Goal: Task Accomplishment & Management: Complete application form

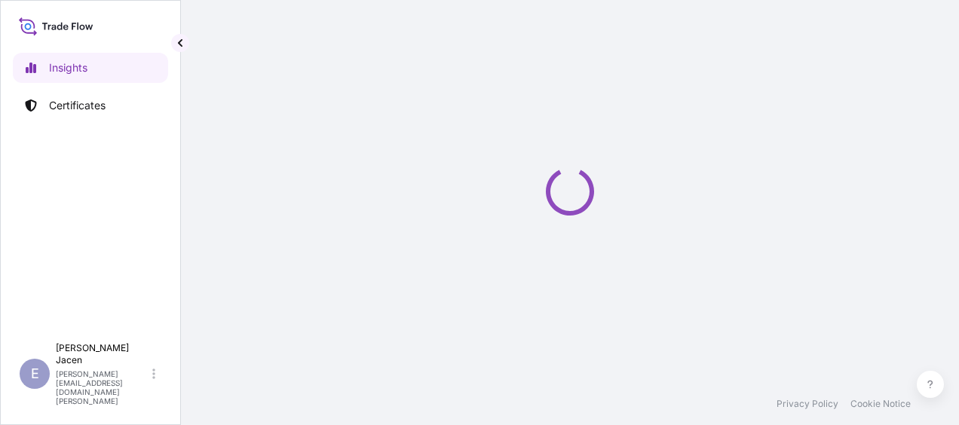
select select "2025"
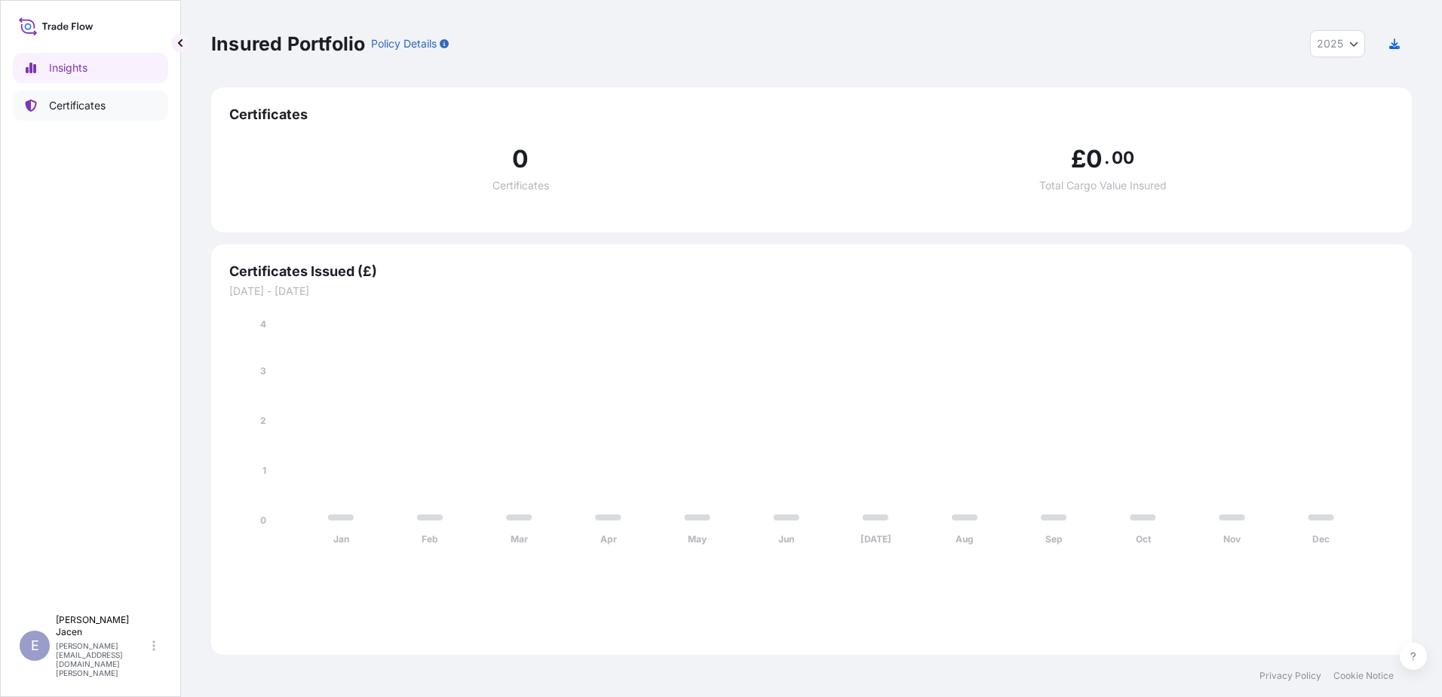
click at [78, 113] on p "Certificates" at bounding box center [77, 105] width 57 height 15
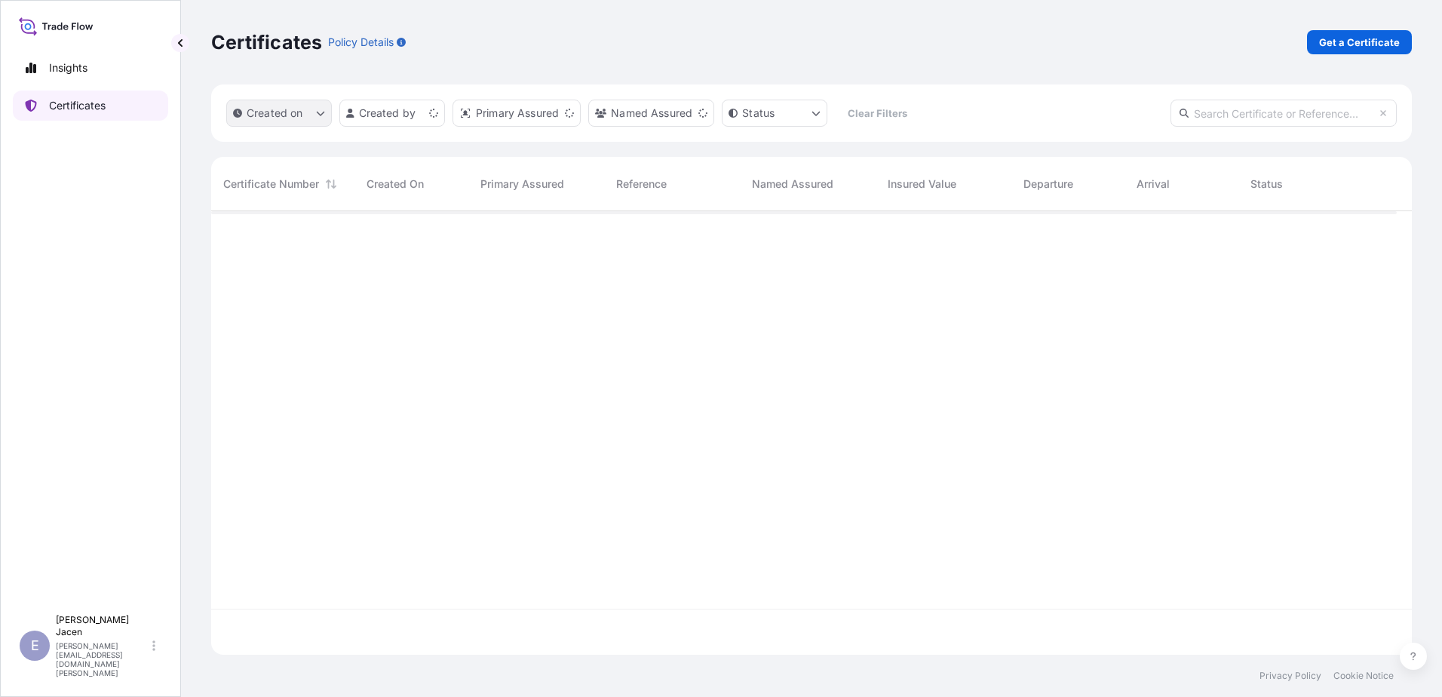
scroll to position [406, 1174]
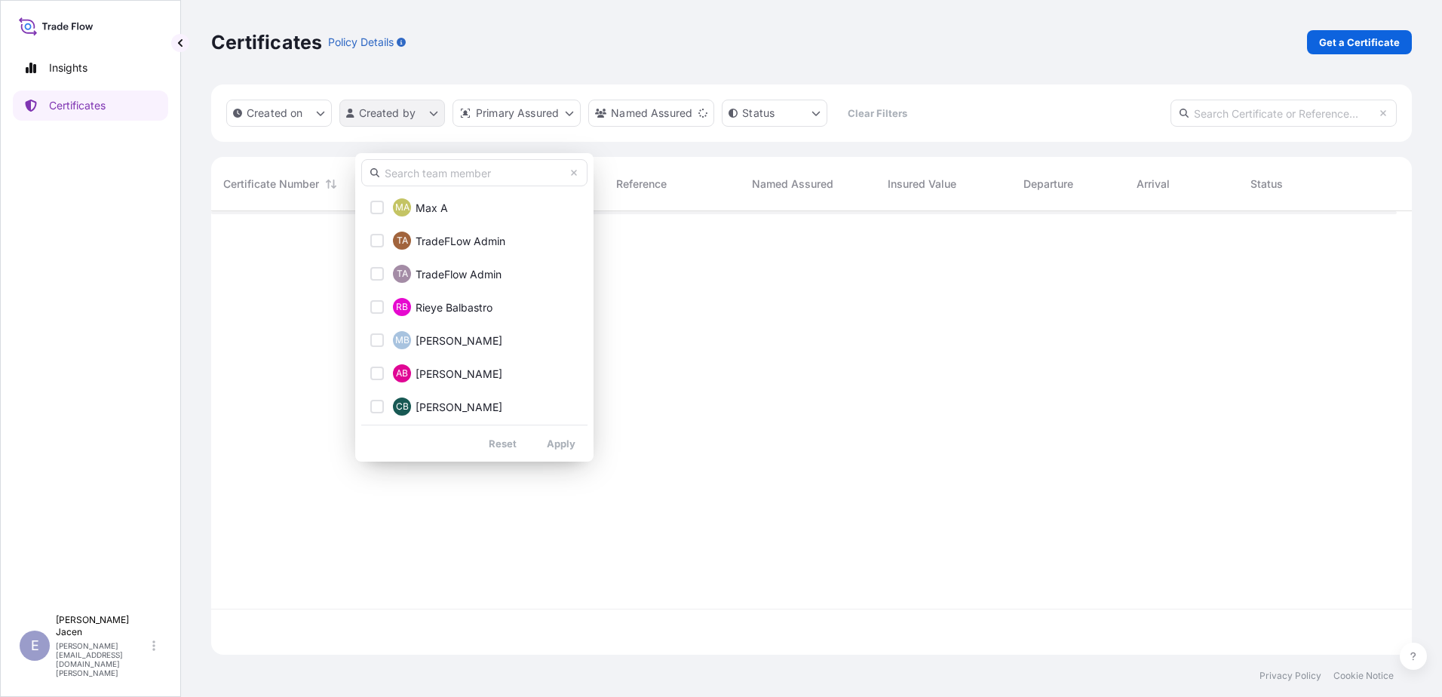
click at [450, 137] on html "Insights Certificates E [PERSON_NAME] [PERSON_NAME][EMAIL_ADDRESS][DOMAIN_NAME]…" at bounding box center [721, 348] width 1442 height 697
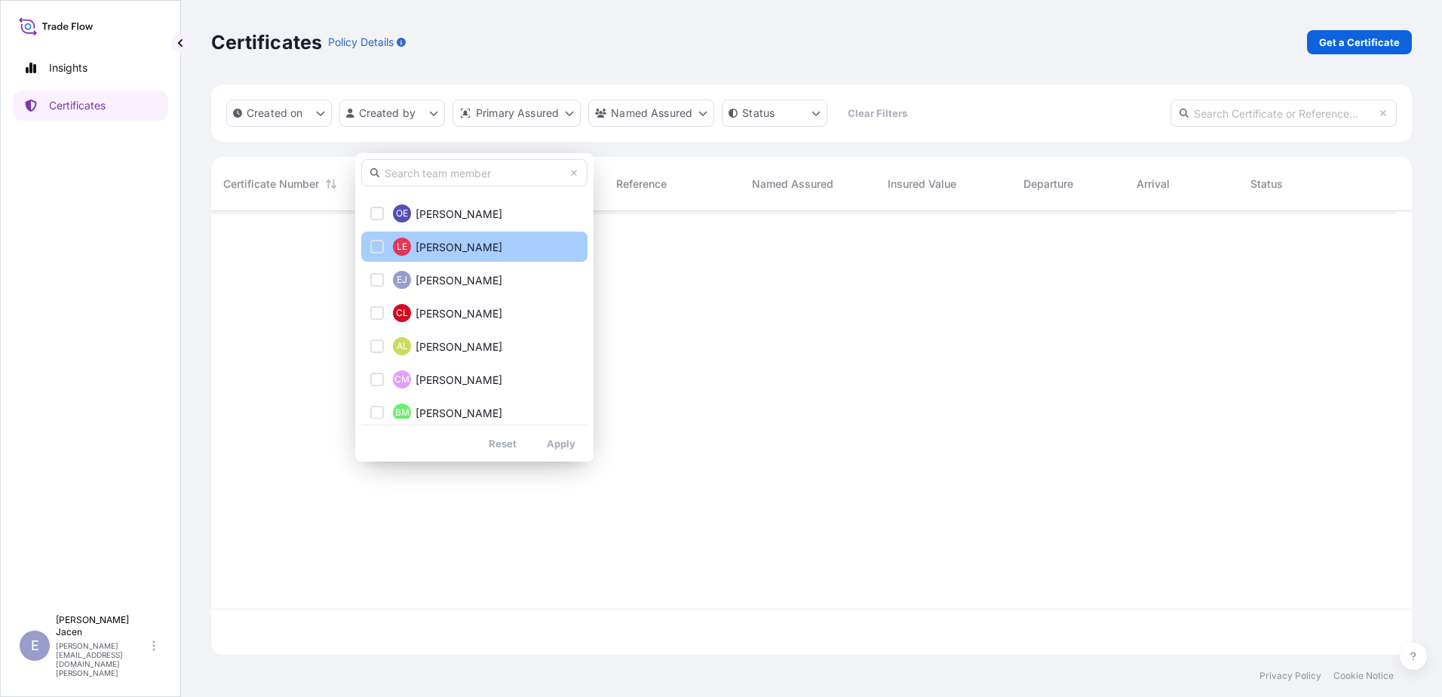
scroll to position [302, 0]
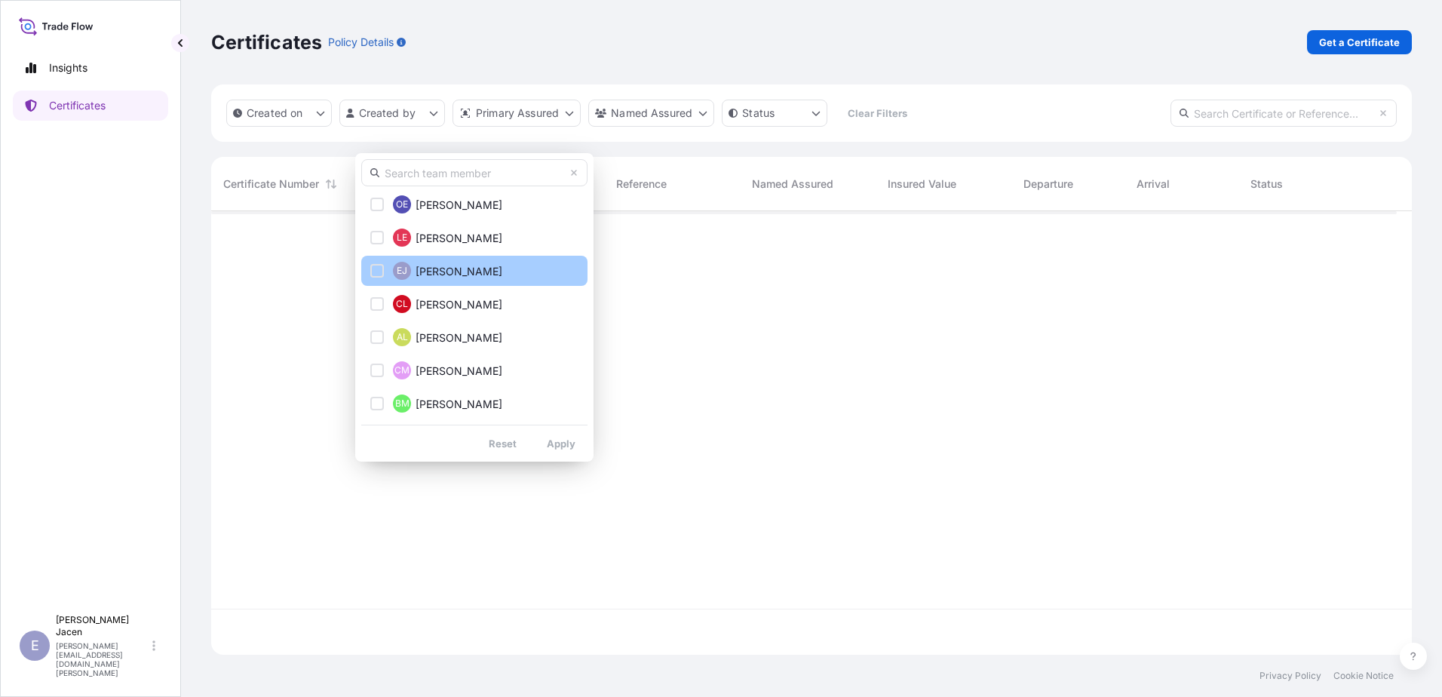
click at [458, 268] on span "[PERSON_NAME]" at bounding box center [459, 271] width 87 height 15
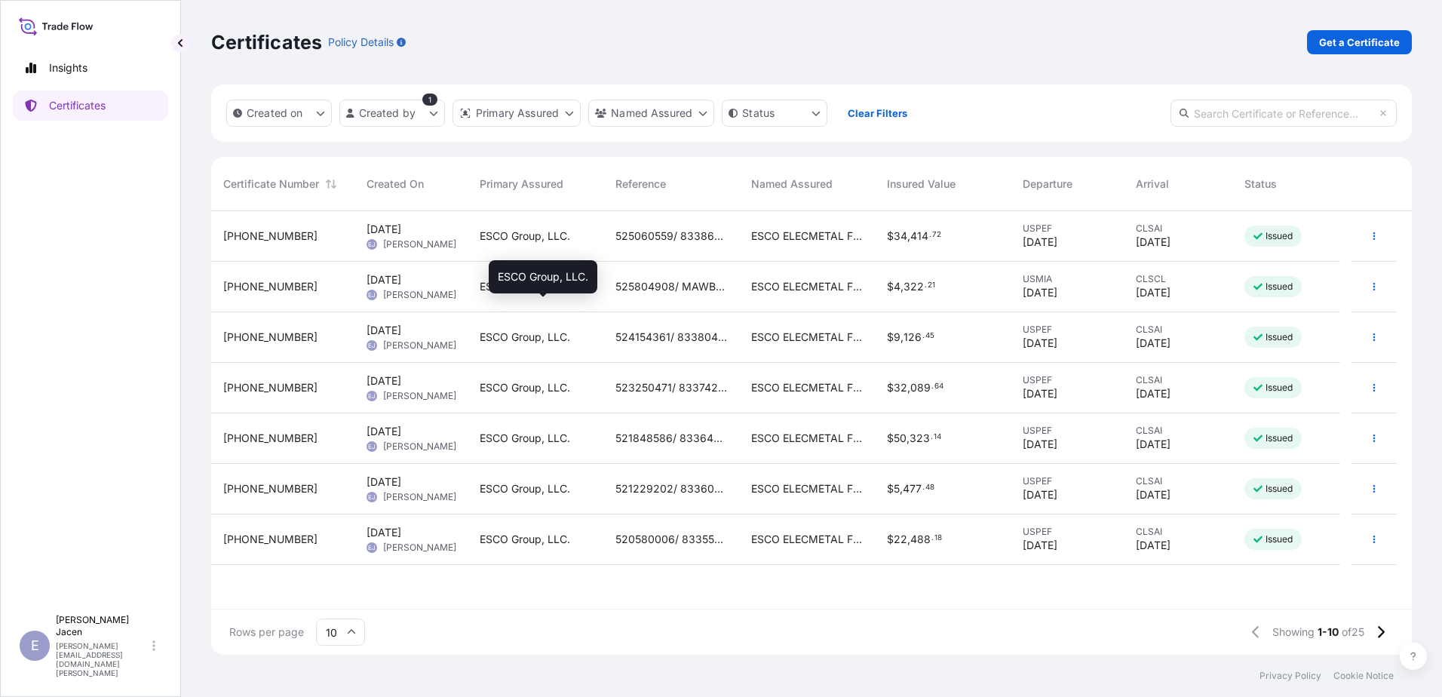
click at [515, 294] on span "ESCO Group, LLC." at bounding box center [525, 286] width 90 height 15
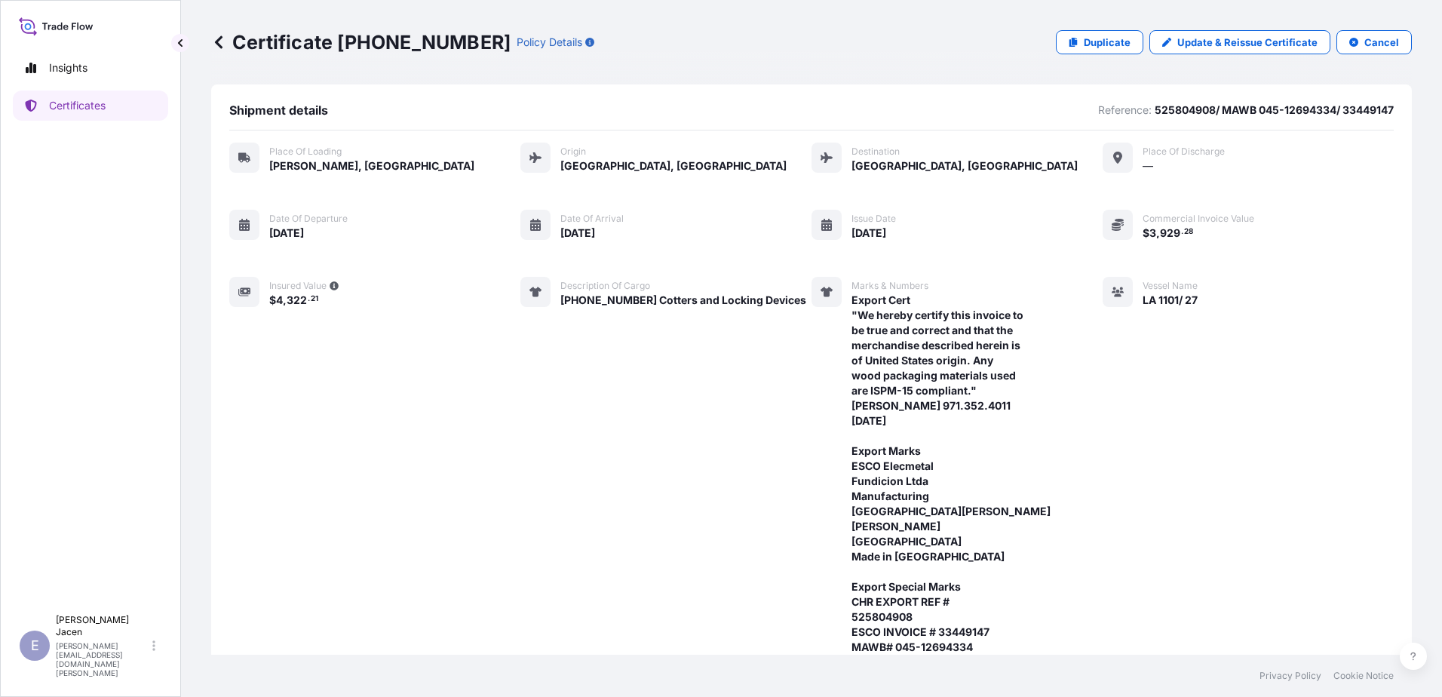
click at [959, 49] on p "Duplicate" at bounding box center [1107, 42] width 47 height 15
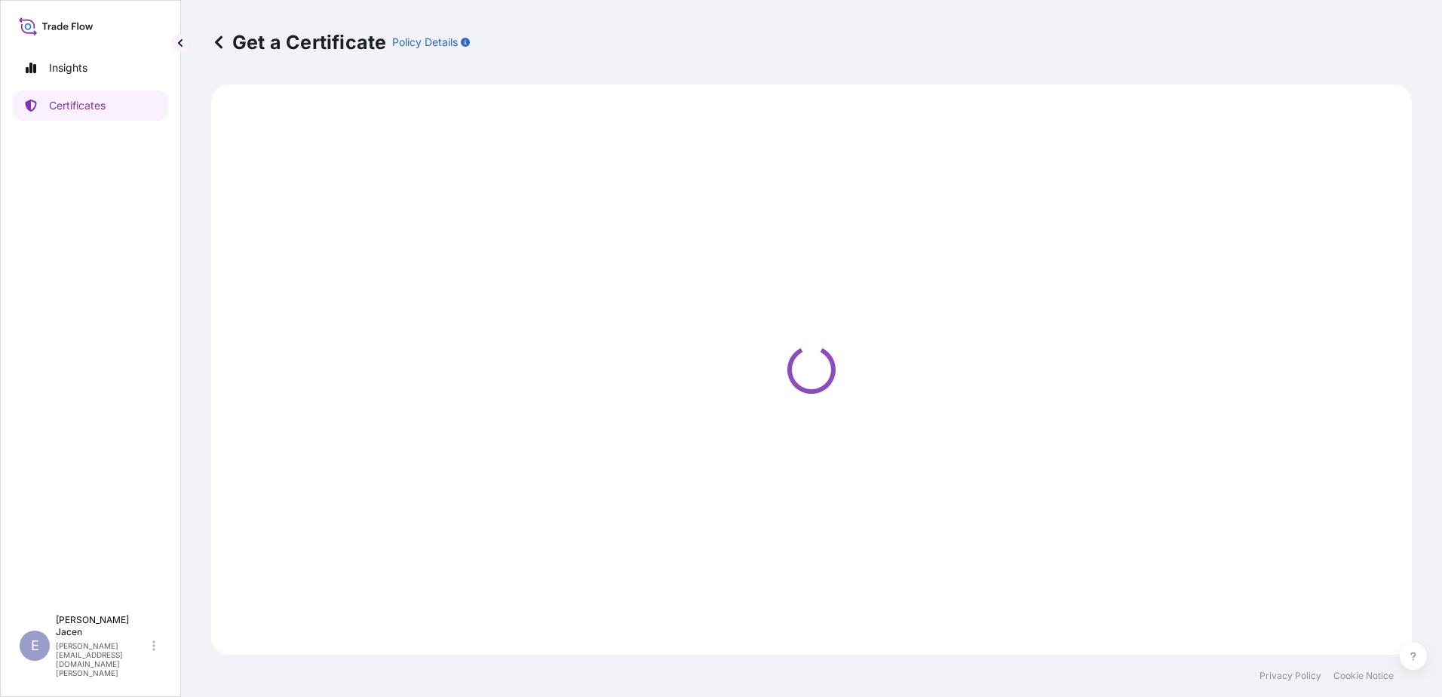
select select "Road / [GEOGRAPHIC_DATA]"
select select "Air"
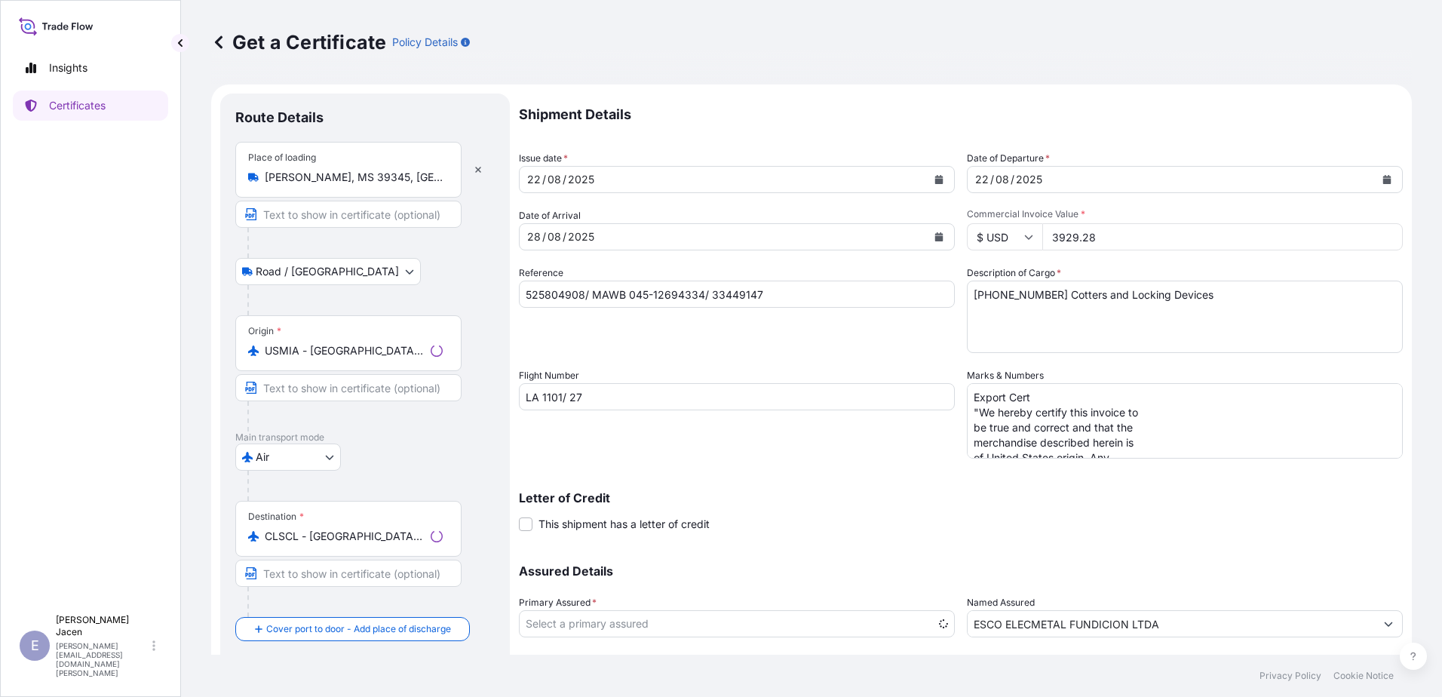
select select "31790"
click at [563, 246] on div "08" at bounding box center [554, 237] width 17 height 18
click at [566, 246] on div "/" at bounding box center [565, 237] width 4 height 18
click at [540, 246] on div "12" at bounding box center [533, 237] width 14 height 18
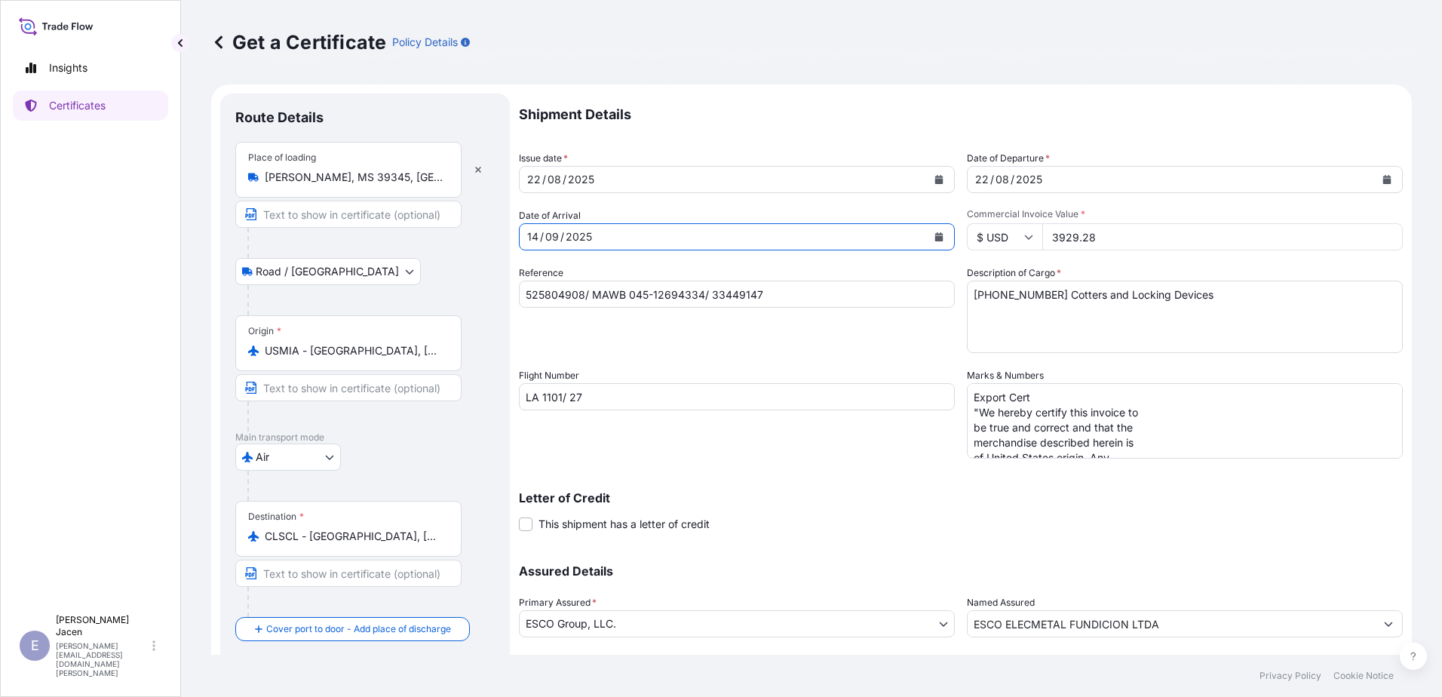
click at [959, 189] on div "08" at bounding box center [1002, 179] width 17 height 18
click at [959, 189] on div "12" at bounding box center [981, 179] width 14 height 18
click at [563, 189] on div "08" at bounding box center [554, 179] width 17 height 18
click at [540, 189] on div "12" at bounding box center [533, 179] width 14 height 18
click at [959, 250] on input "3929.28" at bounding box center [1222, 236] width 360 height 27
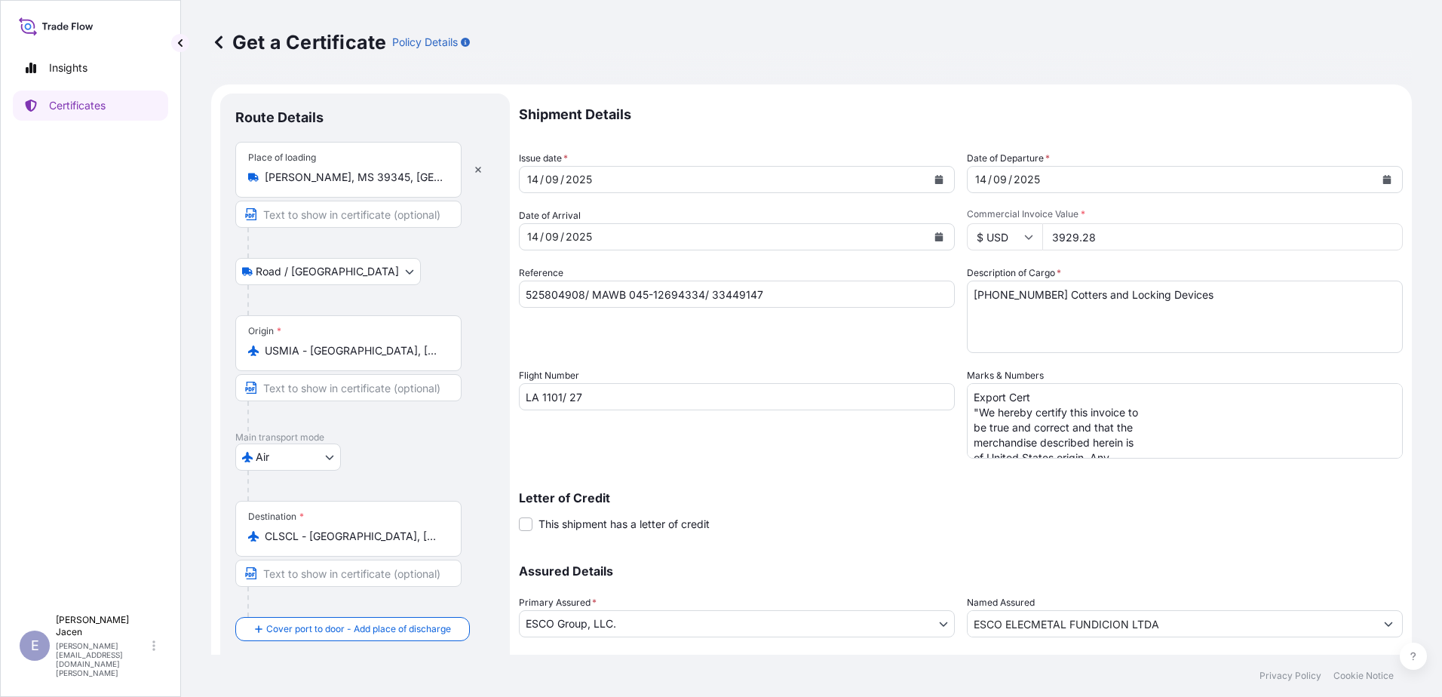
click at [959, 250] on input "3929.28" at bounding box center [1222, 236] width 360 height 27
type input "20628.72"
drag, startPoint x: 1007, startPoint y: 477, endPoint x: 1175, endPoint y: 623, distance: 222.4
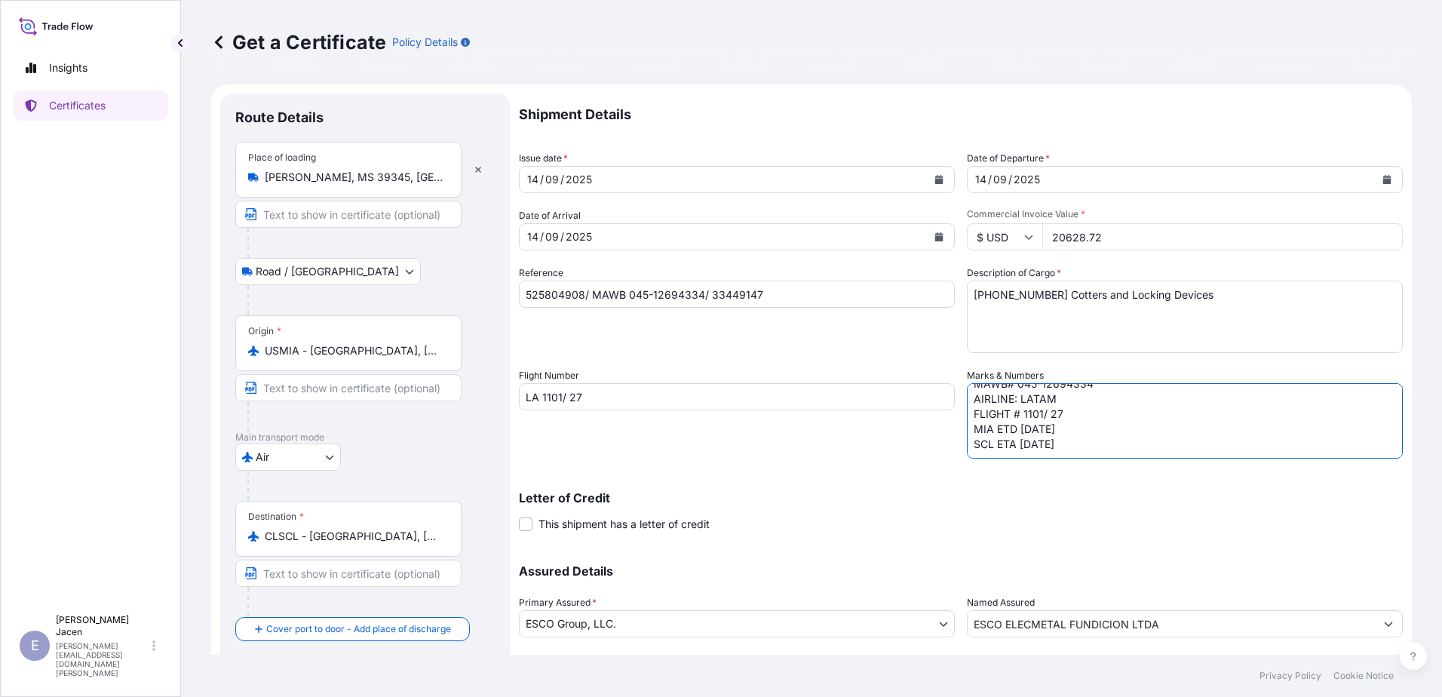
click at [959, 425] on div "Shipment Details Issue date * [DATE] Date of Departure * [DATE] Date of Arrival…" at bounding box center [961, 396] width 884 height 604
click at [642, 410] on input "LA 1101/ 27" at bounding box center [737, 396] width 436 height 27
click at [662, 410] on input "LA 1101/ 27" at bounding box center [737, 396] width 436 height 27
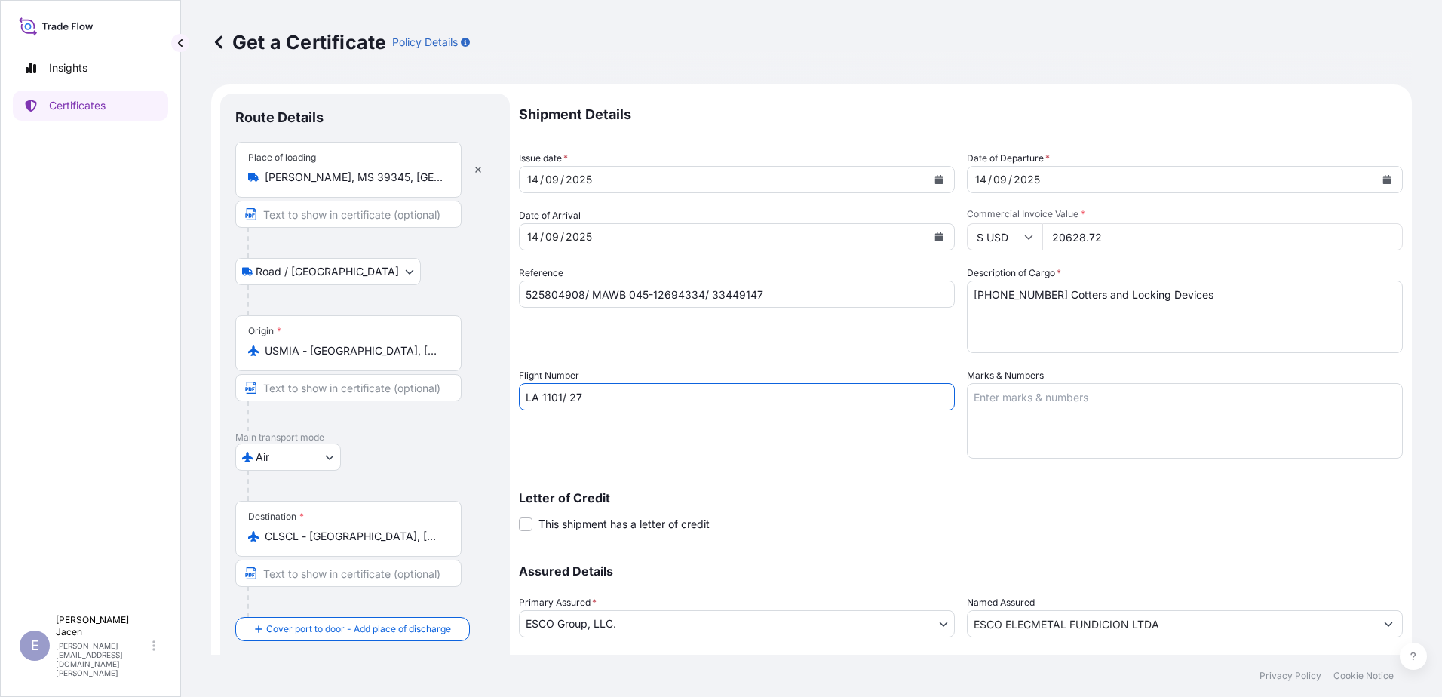
drag, startPoint x: 673, startPoint y: 478, endPoint x: 640, endPoint y: 481, distance: 34.1
click at [640, 410] on input "LA 1101/ 27" at bounding box center [737, 396] width 436 height 27
type input "LA 1107"
click at [959, 425] on textarea "Export Cert "We hereby certify this invoice to be true and correct and that the…" at bounding box center [1185, 420] width 436 height 75
click at [649, 308] on input "525804908/ MAWB 045-12694334/ 33449147" at bounding box center [737, 294] width 436 height 27
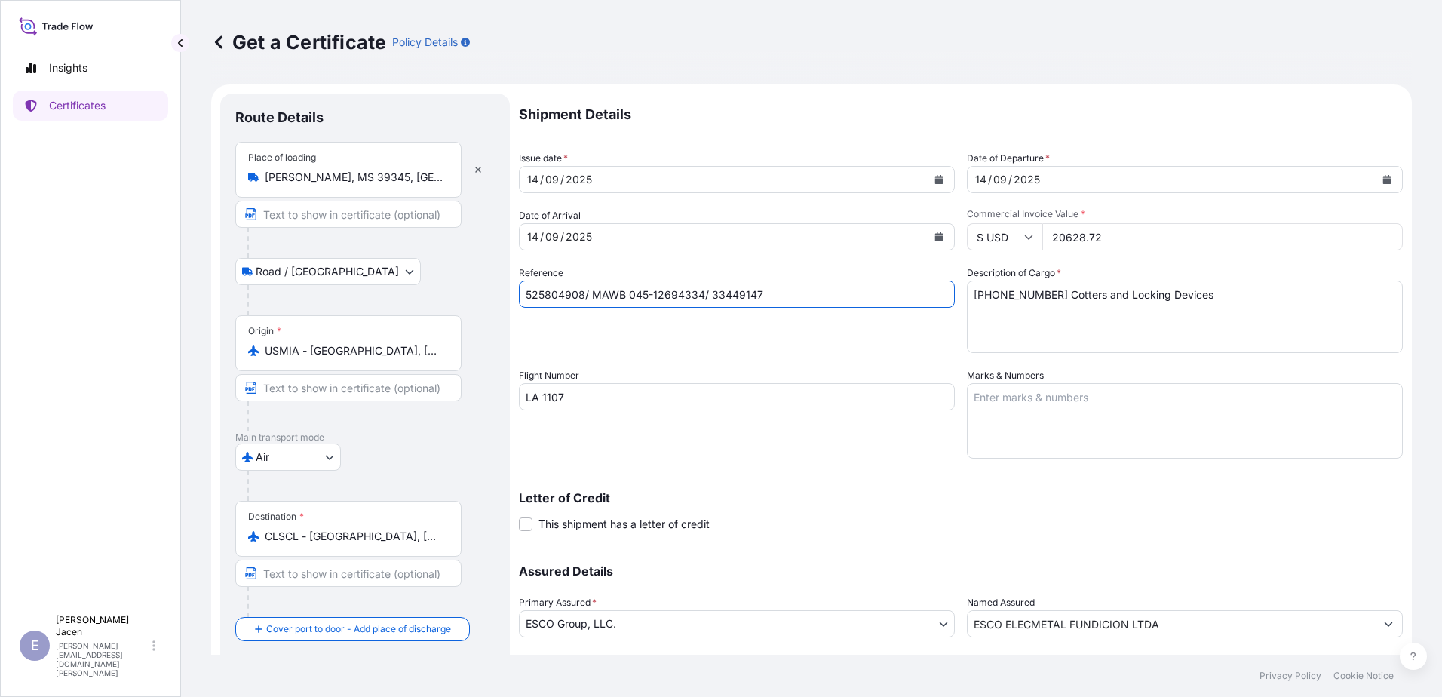
click at [648, 308] on input "525804908/ MAWB 045-12694334/ 33449147" at bounding box center [737, 294] width 436 height 27
paste input "7735979"
drag, startPoint x: 790, startPoint y: 352, endPoint x: 714, endPoint y: 358, distance: 76.4
click at [714, 308] on input "527735979 / MAWB 045-12694334/ 33449147" at bounding box center [737, 294] width 436 height 27
paste input "500"
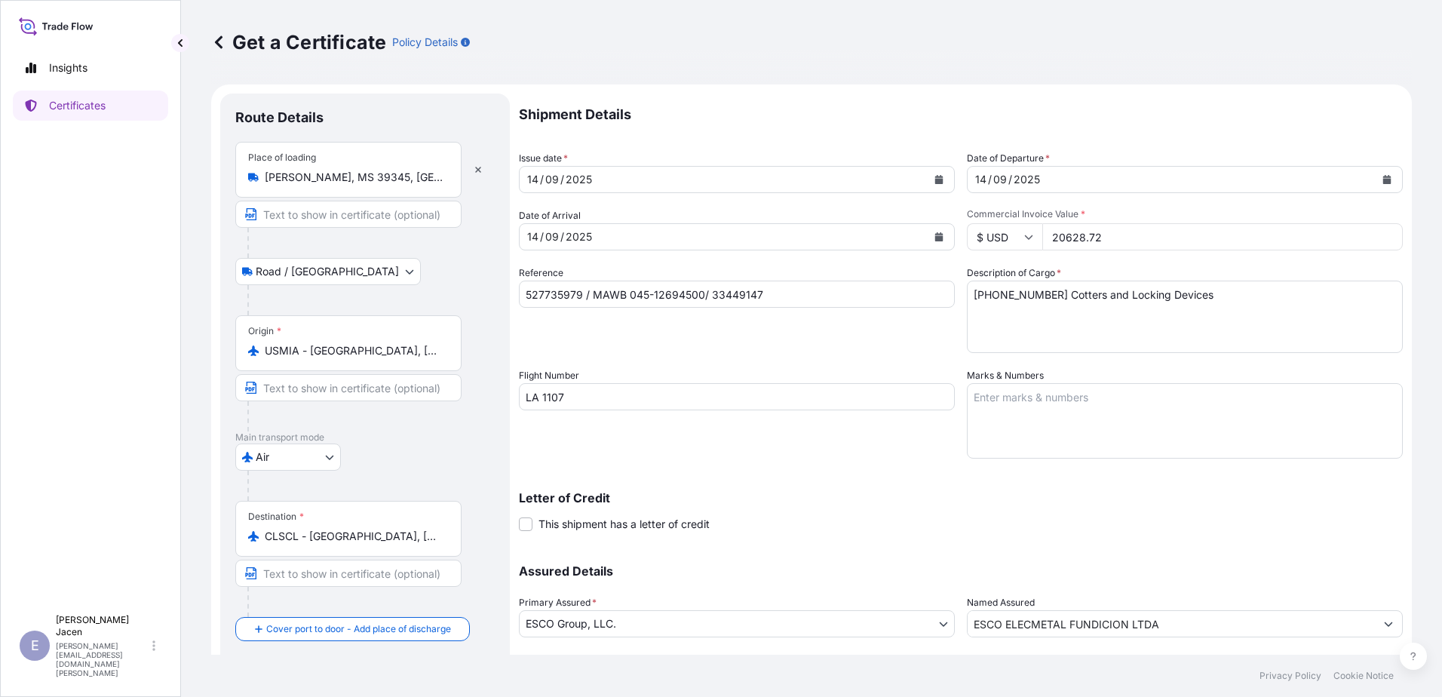
click at [814, 308] on input "527735979 / MAWB 045-12694500/ 33449147" at bounding box center [737, 294] width 436 height 27
paste input "66378"
type input "527735979 / MAWB 045-12694500/ 33466378"
click at [959, 193] on div "[DATE]" at bounding box center [1171, 179] width 407 height 27
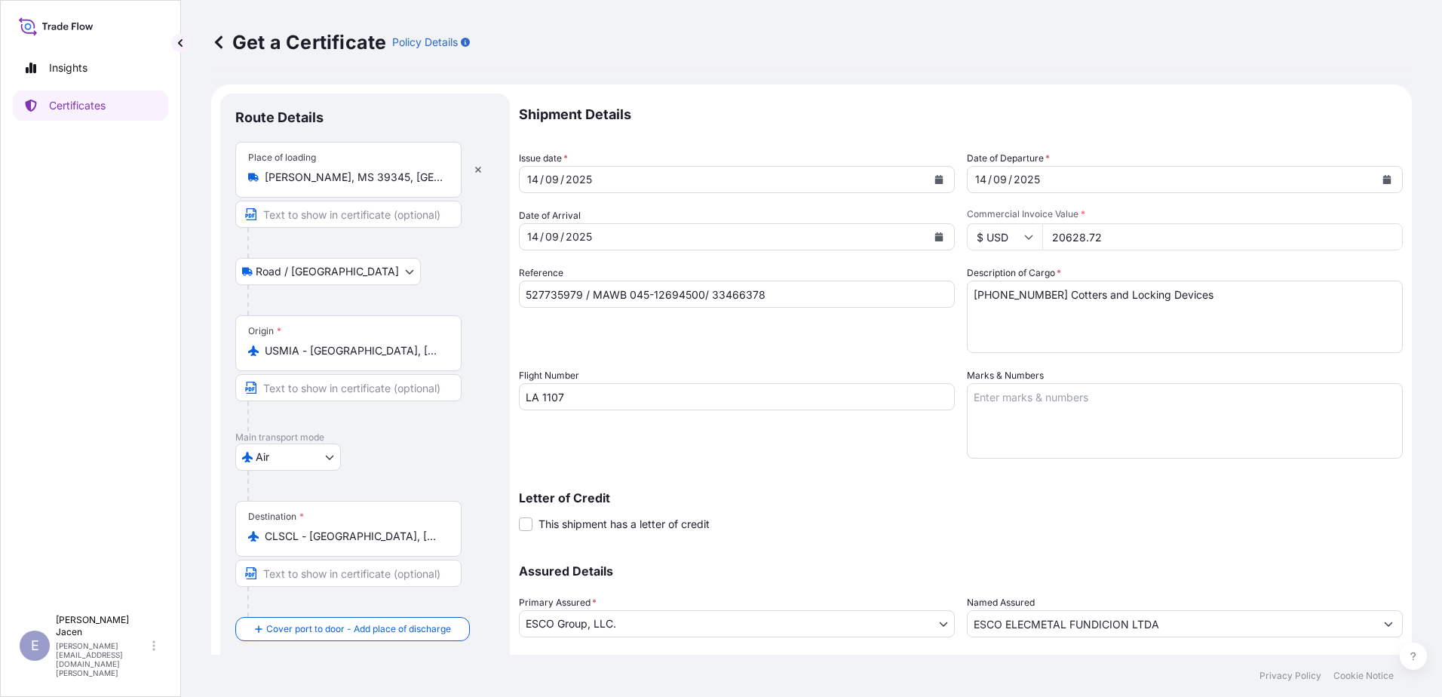
click at [959, 250] on input "20628.72" at bounding box center [1222, 236] width 360 height 27
click at [959, 353] on textarea "[PHONE_NUMBER] Cotters and Locking Devices" at bounding box center [1185, 317] width 436 height 72
click at [959, 425] on textarea "Export Cert "We hereby certify this invoice to be true and correct and that the…" at bounding box center [1185, 420] width 436 height 75
paste textarea "Export Cert "We hereby certify this invoice to be true and correct and that the…"
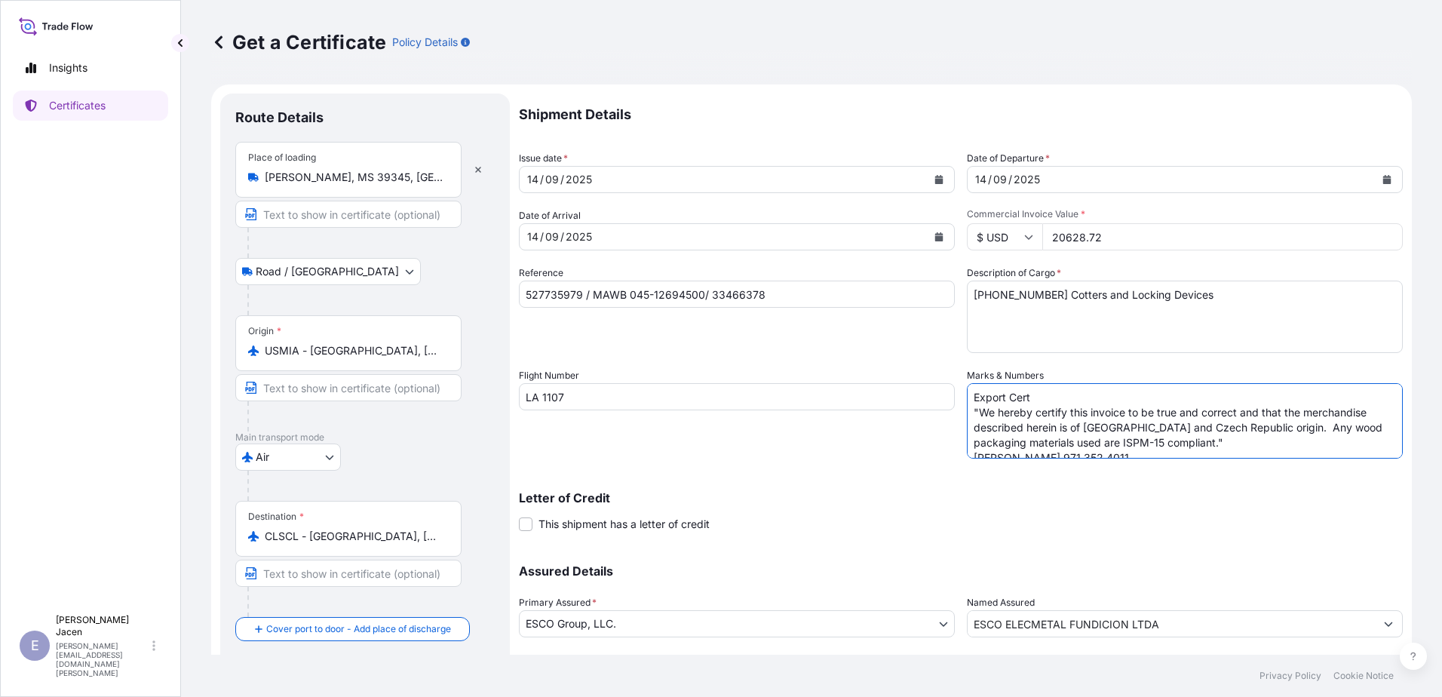
scroll to position [23, 0]
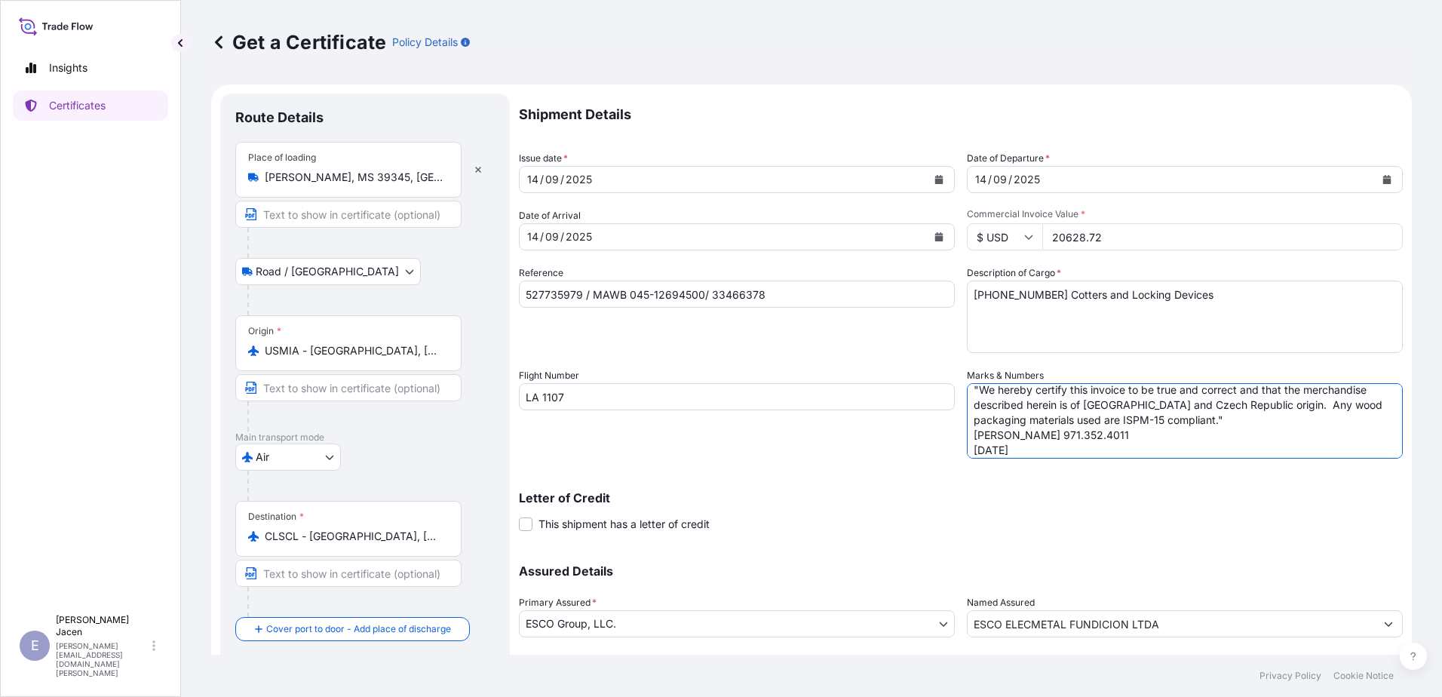
click at [959, 425] on textarea "Export Cert "We hereby certify this invoice to be true and correct and that the…" at bounding box center [1185, 420] width 436 height 75
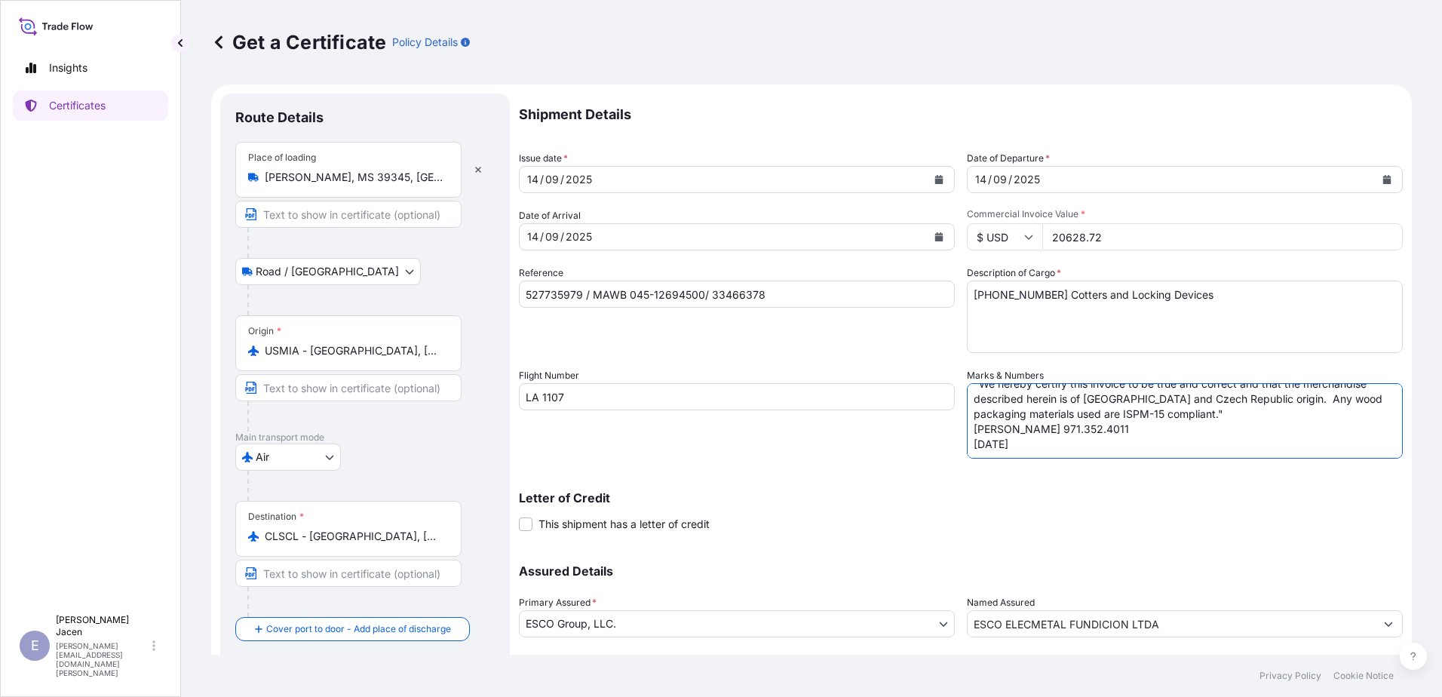
scroll to position [53, 0]
click at [959, 425] on textarea "Export Cert "We hereby certify this invoice to be true and correct and that the…" at bounding box center [1185, 420] width 436 height 75
paste textarea "Export Marks ESCO Elecmetal Fundicion Ltda Manufacturing [GEOGRAPHIC_DATA][PERS…"
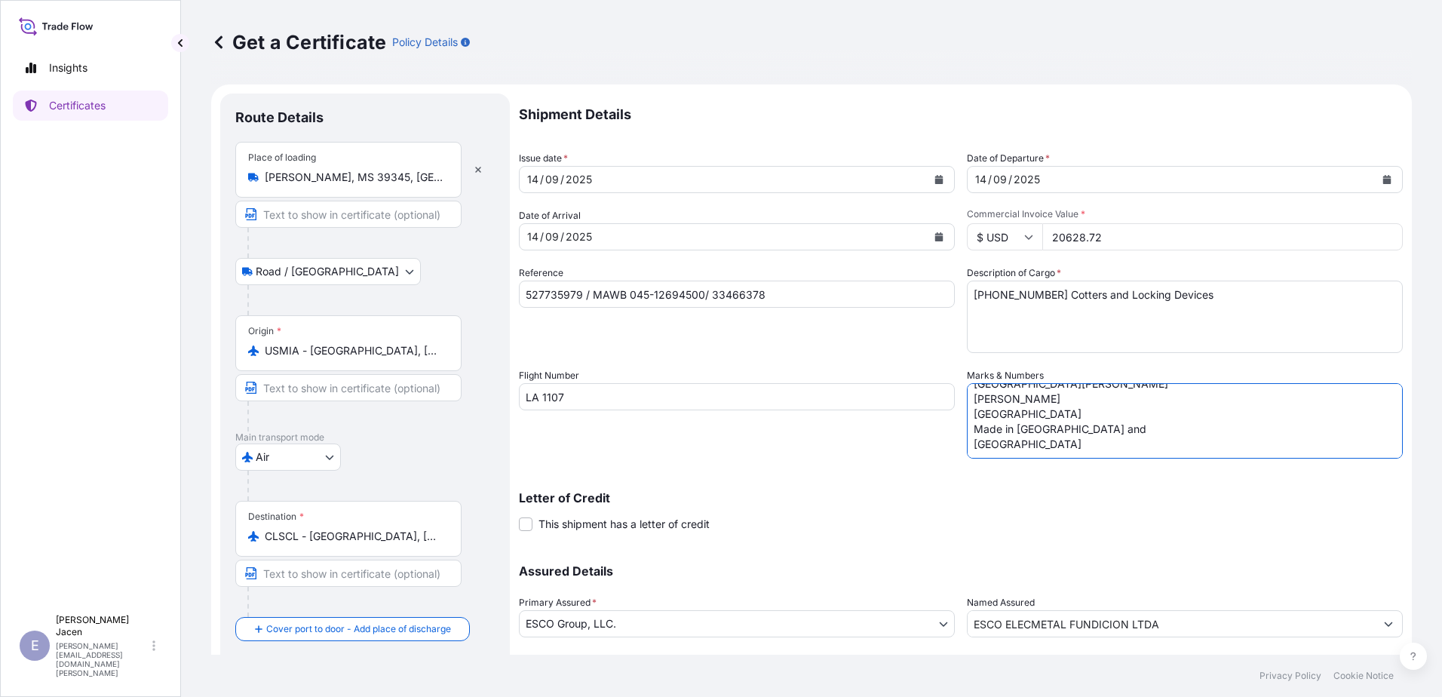
scroll to position [219, 0]
click at [959, 425] on textarea "Export Cert "We hereby certify this invoice to be true and correct and that the…" at bounding box center [1185, 420] width 436 height 75
paste textarea "Export Special Marks Export Special Marks CHR EXPORT REF # 527735979 ESCO INVOI…"
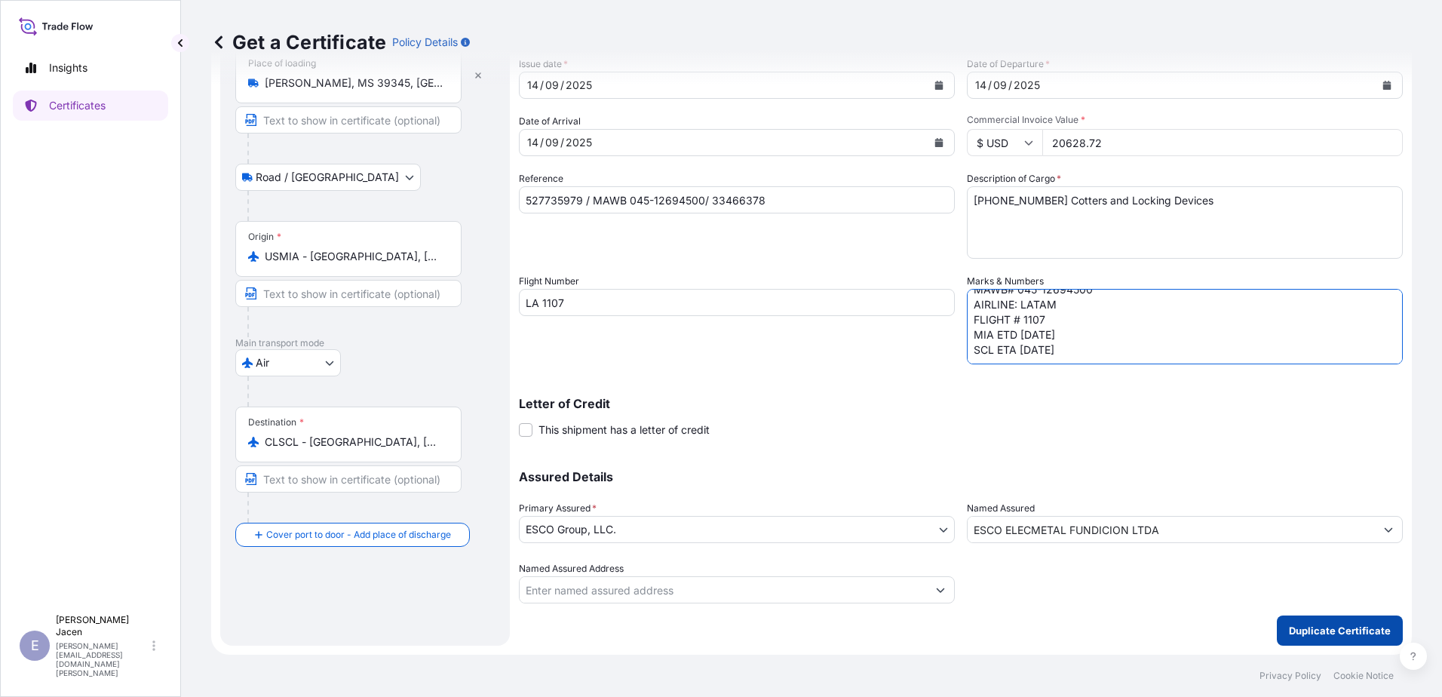
scroll to position [247, 0]
type textarea "Export Cert "We hereby certify this invoice to be true and correct and that the…"
click at [959, 425] on p "Duplicate Certificate" at bounding box center [1340, 630] width 102 height 15
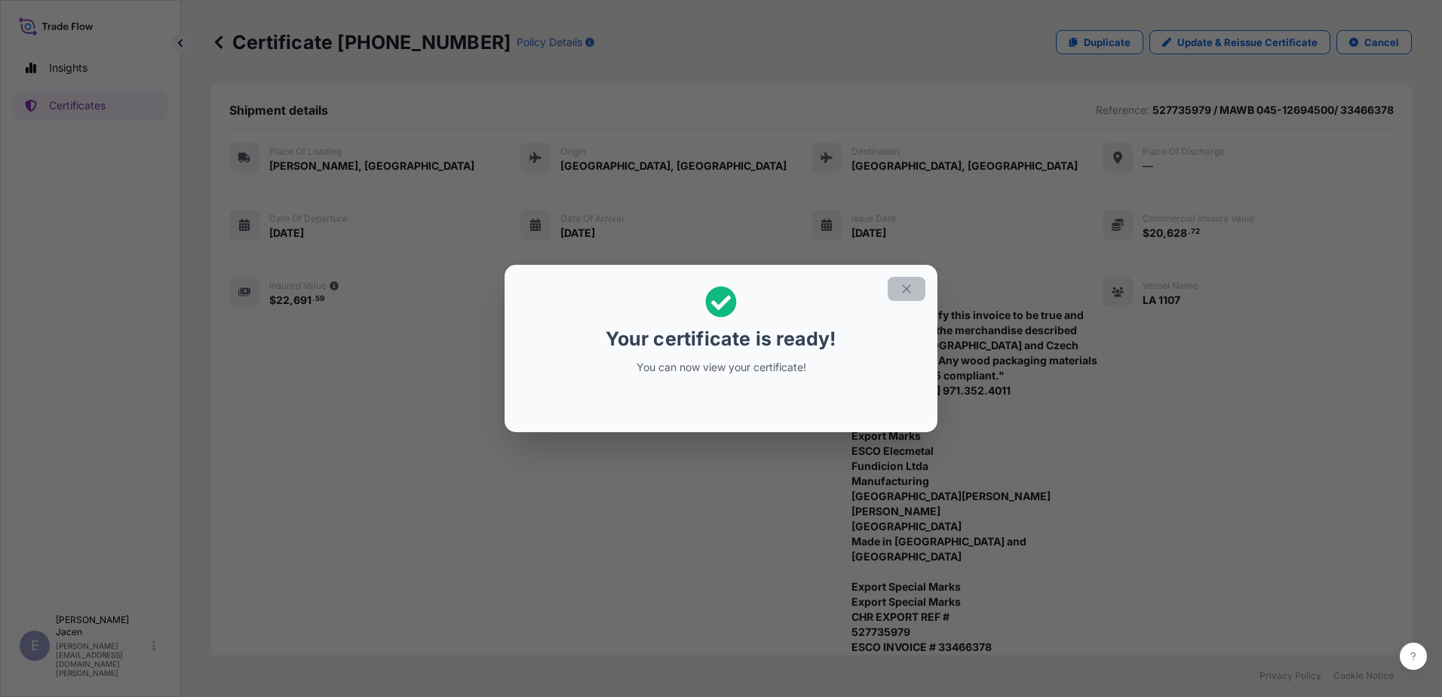
click at [913, 282] on icon "button" at bounding box center [907, 289] width 14 height 14
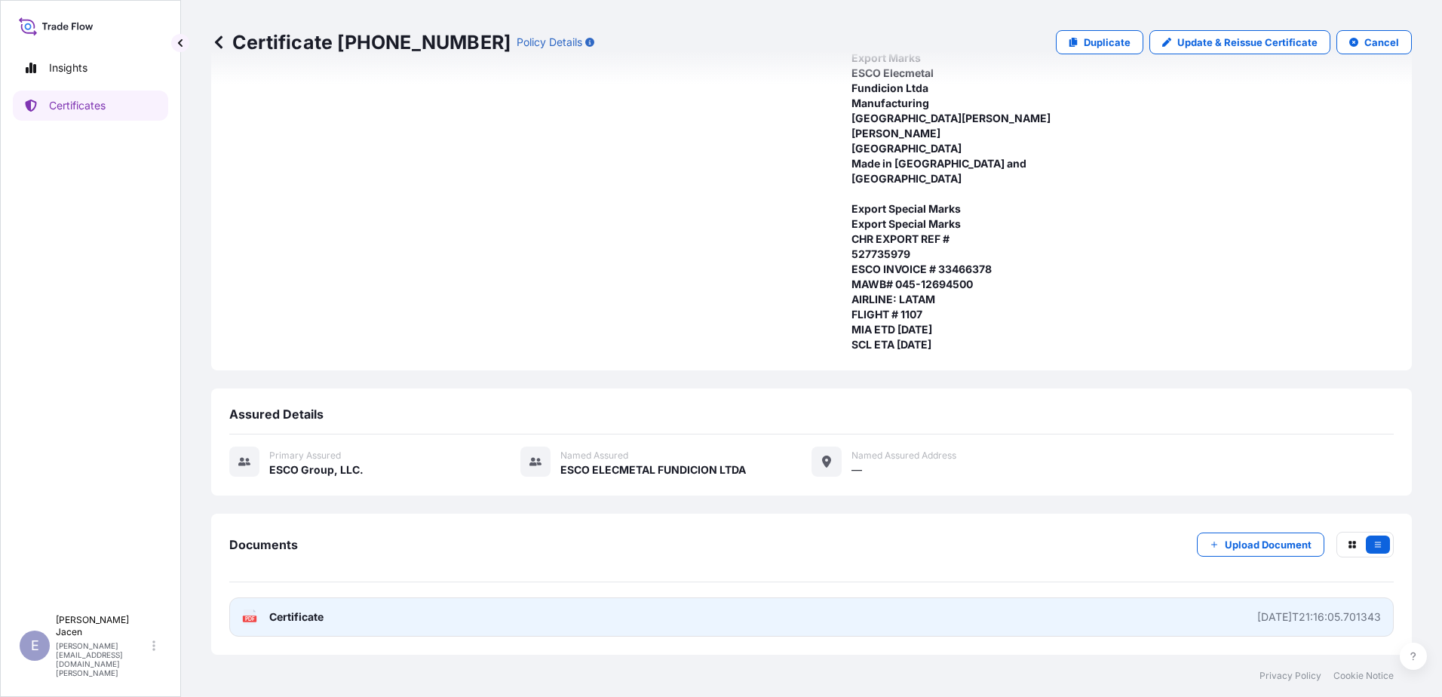
scroll to position [527, 0]
click at [862, 425] on link "PDF Certificate [DATE]T21:16:05.701343" at bounding box center [811, 616] width 1164 height 39
